Goal: Task Accomplishment & Management: Complete application form

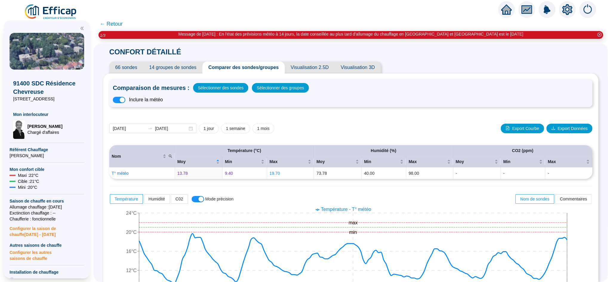
scroll to position [169, 0]
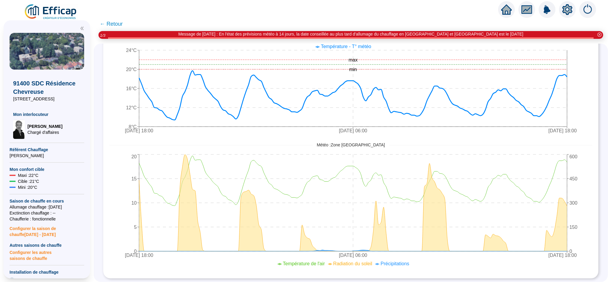
click at [503, 10] on icon "home" at bounding box center [506, 9] width 11 height 8
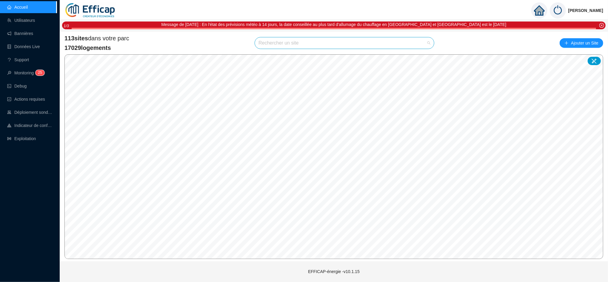
click at [298, 39] on input "search" at bounding box center [342, 42] width 167 height 11
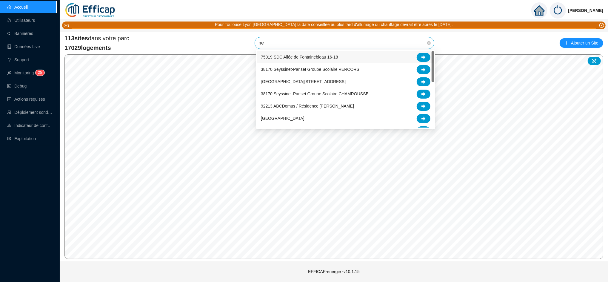
type input "nel"
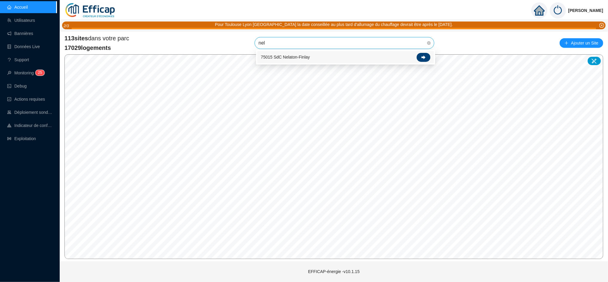
click at [427, 56] on div at bounding box center [424, 57] width 14 height 9
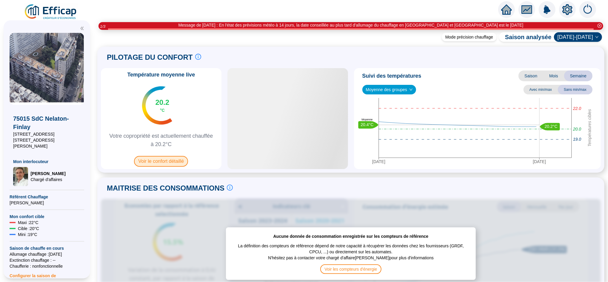
click at [181, 164] on span "Voir le confort détaillé" at bounding box center [161, 161] width 54 height 11
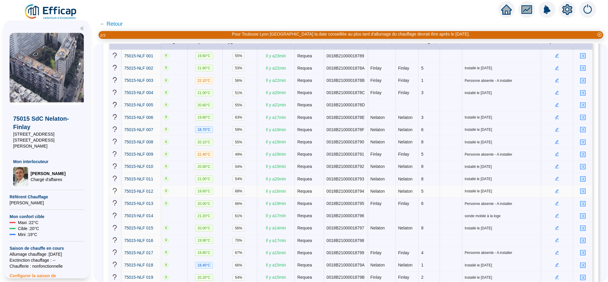
scroll to position [104, 0]
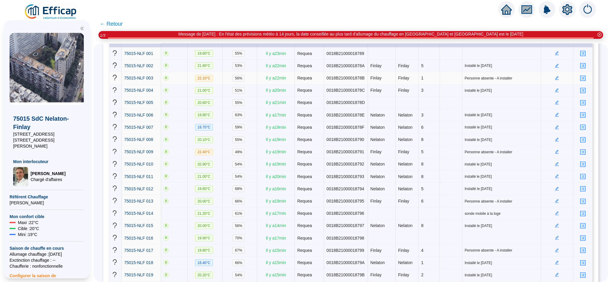
click at [556, 77] on icon "edit" at bounding box center [558, 78] width 4 height 4
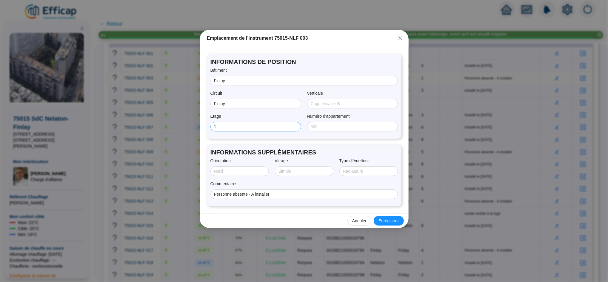
click at [237, 130] on span "1" at bounding box center [256, 127] width 91 height 10
type input "1 D Pigneon"
click at [236, 170] on input "Orientation" at bounding box center [239, 171] width 50 height 6
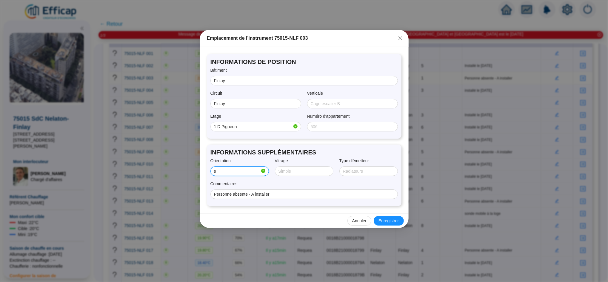
type input "SUD/OUEST"
click at [231, 127] on input "1 D Pigneon" at bounding box center [253, 127] width 78 height 6
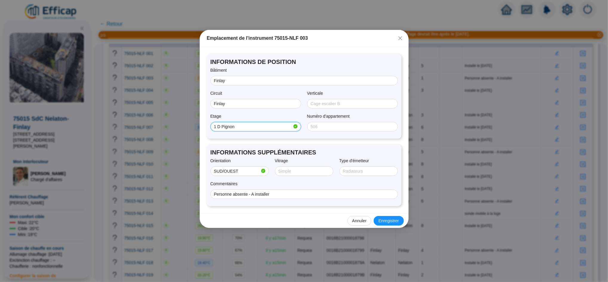
type input "1 D Pignon"
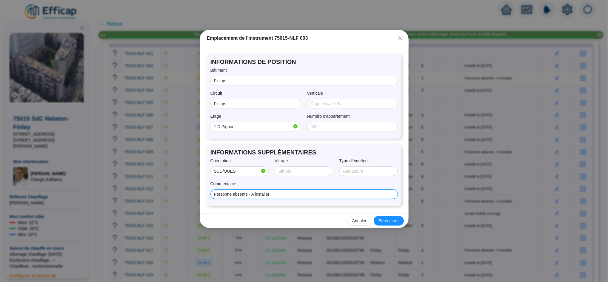
click at [316, 191] on input "Personne absente - A installer" at bounding box center [303, 194] width 179 height 6
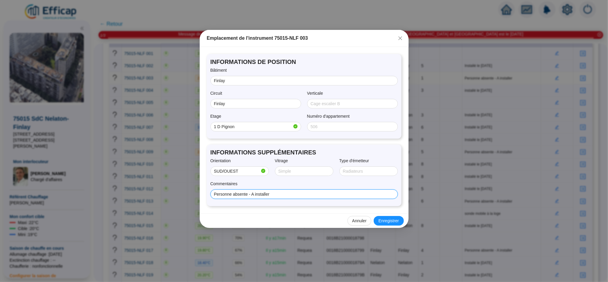
click at [281, 195] on input "Personne absente - A installer" at bounding box center [303, 194] width 179 height 6
type input "P"
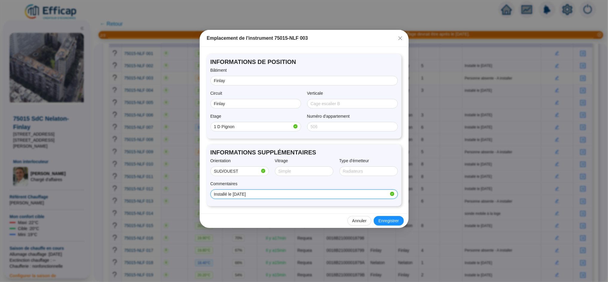
click at [237, 196] on input "Installé le [DATE]" at bounding box center [301, 194] width 175 height 6
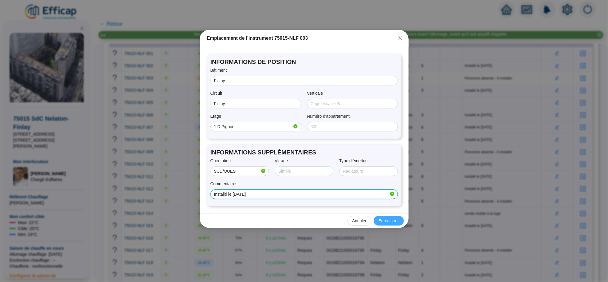
type input "Installé le [DATE]"
click at [386, 223] on span "Enregistrer" at bounding box center [389, 221] width 20 height 6
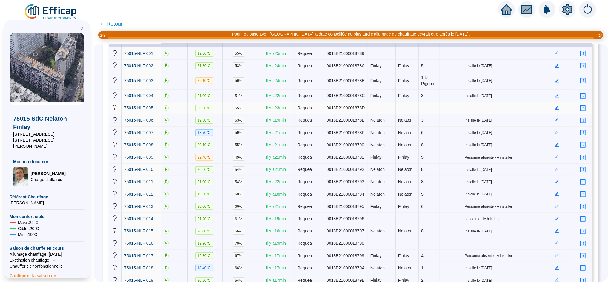
click at [555, 106] on icon "edit" at bounding box center [557, 108] width 4 height 4
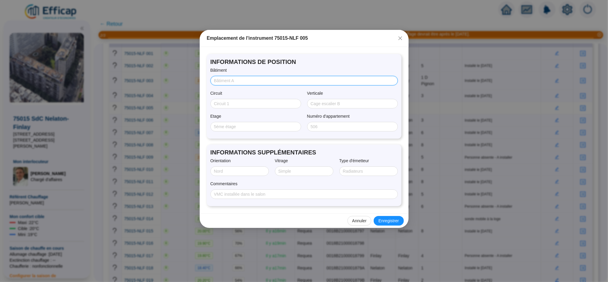
click at [237, 81] on input "Bâtiment" at bounding box center [303, 81] width 179 height 6
type input "Finlay"
type input "1 D Pignon"
type input "SUD/OUEST"
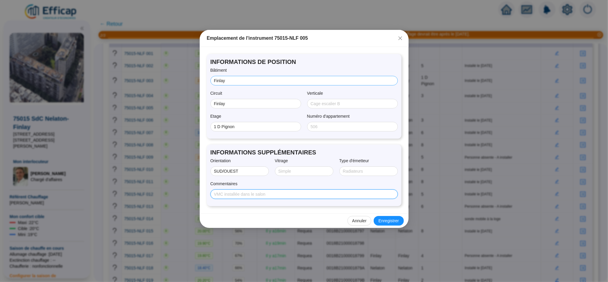
type input "Installé le [DATE]"
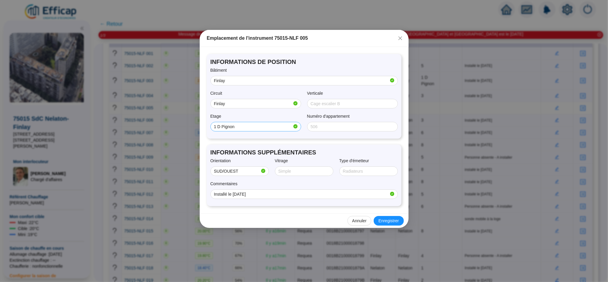
click at [244, 131] on span "1 D Pignon" at bounding box center [256, 127] width 91 height 10
type input "1"
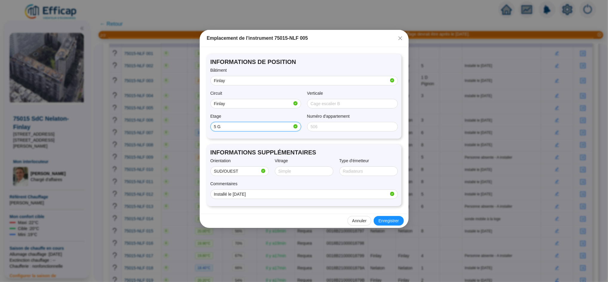
type input "5 G"
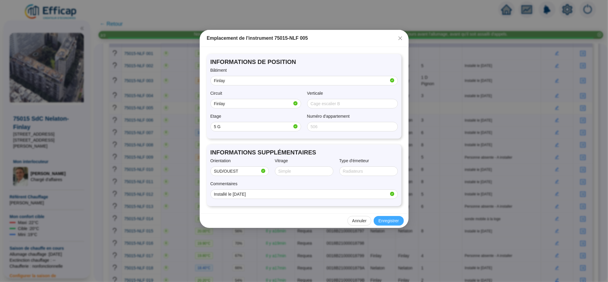
click at [393, 222] on span "Enregistrer" at bounding box center [389, 221] width 20 height 6
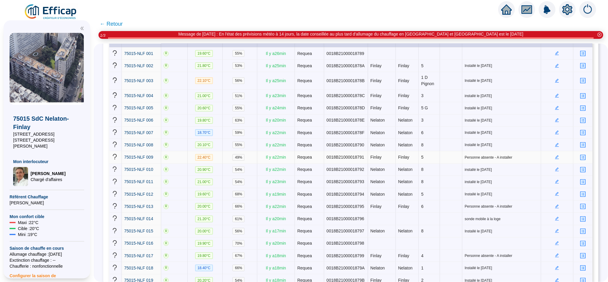
click at [555, 155] on icon "edit" at bounding box center [557, 157] width 4 height 4
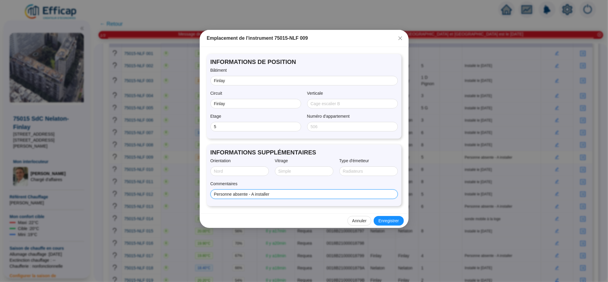
click at [272, 192] on input "Personne absente - A installer" at bounding box center [303, 194] width 179 height 6
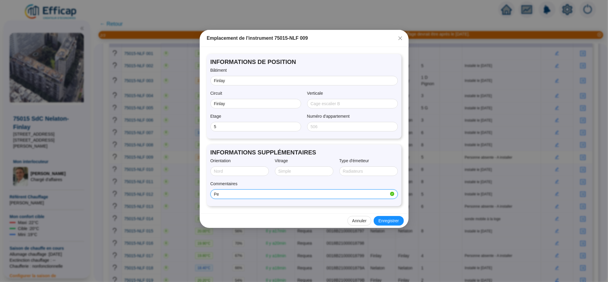
type input "P"
type input "Installé le [DATE]"
type input "SUD/OUEST"
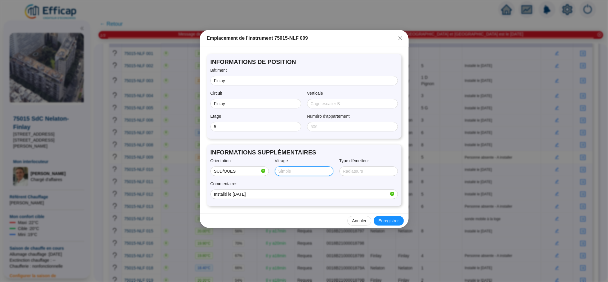
click at [288, 171] on input "Vitrage" at bounding box center [304, 171] width 50 height 6
type input "Double"
click at [352, 170] on input "Type d'émetteur" at bounding box center [368, 171] width 50 height 6
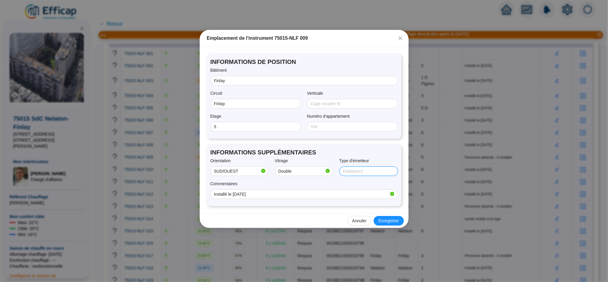
type input "RADIATEUR"
click at [386, 220] on span "Enregistrer" at bounding box center [389, 221] width 20 height 6
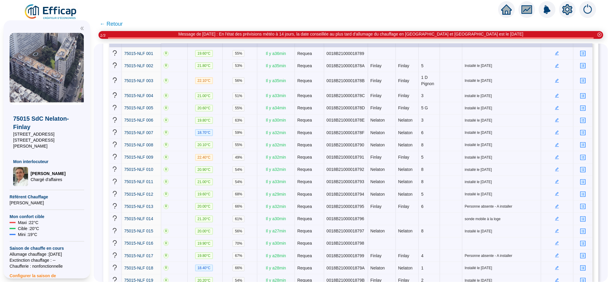
click at [507, 12] on icon "home" at bounding box center [506, 9] width 11 height 11
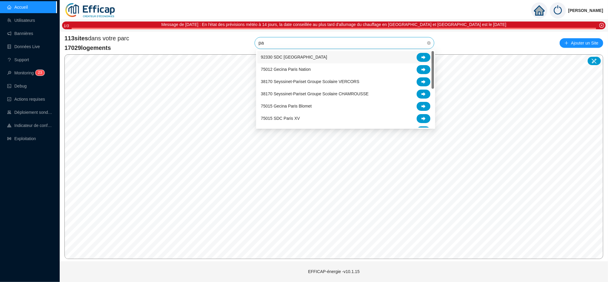
type input "paj"
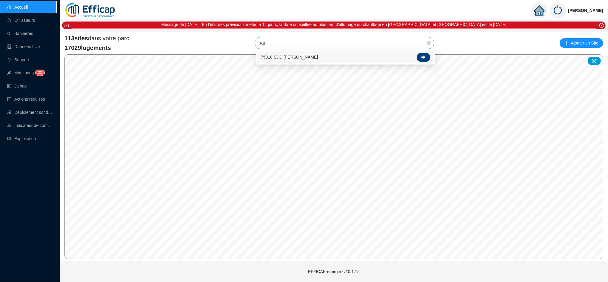
click at [423, 56] on icon at bounding box center [424, 57] width 4 height 4
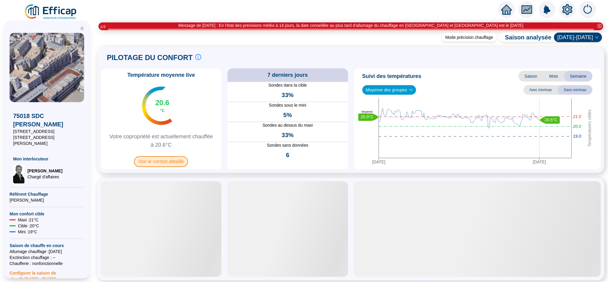
click at [160, 161] on span "Voir le confort détaillé" at bounding box center [161, 161] width 54 height 11
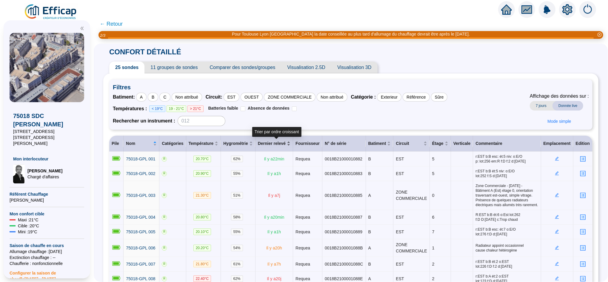
click at [290, 144] on div "Dernier relevé" at bounding box center [274, 143] width 33 height 6
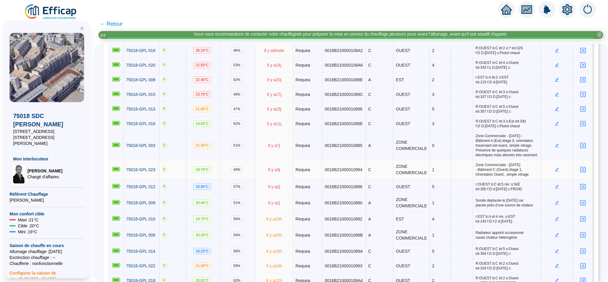
scroll to position [92, 0]
